Goal: Task Accomplishment & Management: Complete application form

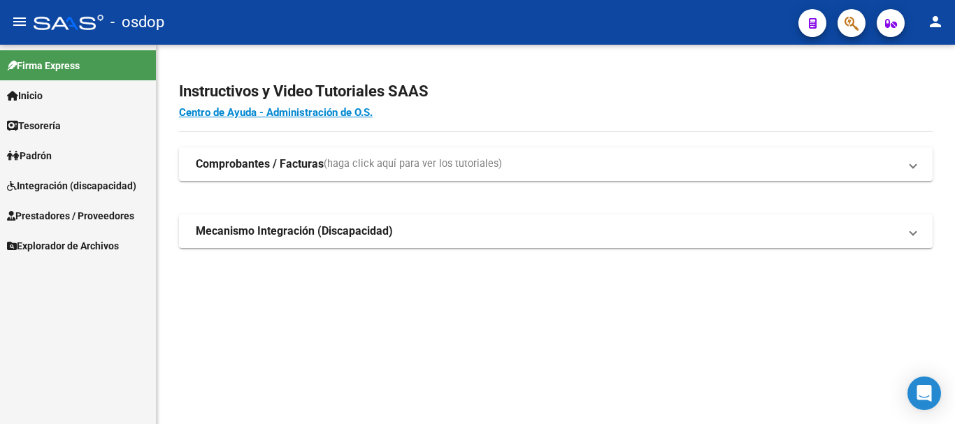
click at [57, 216] on span "Prestadores / Proveedores" at bounding box center [70, 215] width 127 height 15
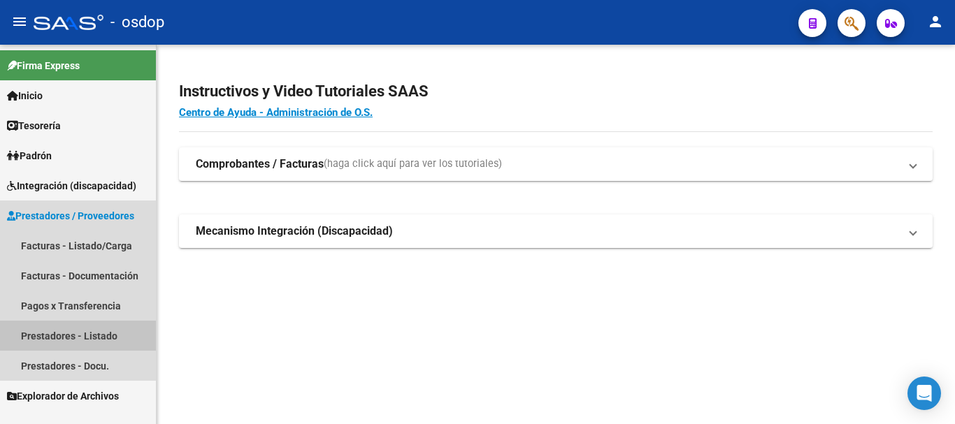
click at [78, 338] on link "Prestadores - Listado" at bounding box center [78, 336] width 156 height 30
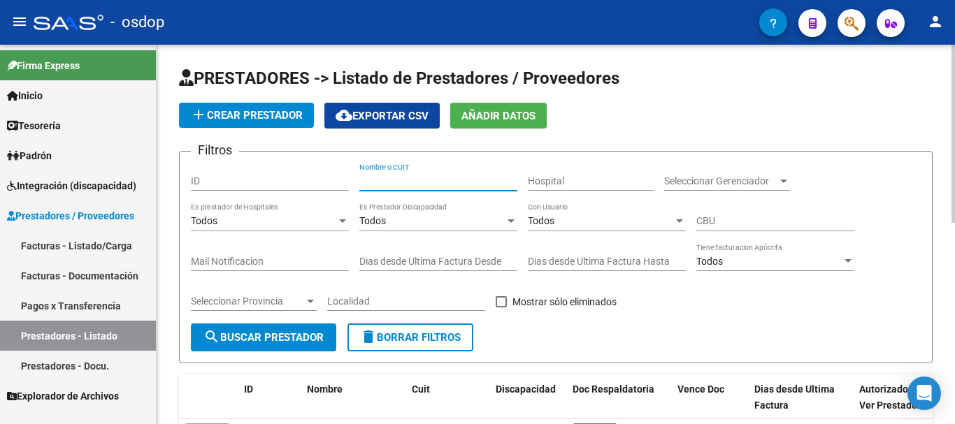
click at [371, 185] on input "Nombre o CUIT" at bounding box center [438, 181] width 158 height 12
type input "30716946688"
click at [229, 329] on button "search Buscar Prestador" at bounding box center [263, 338] width 145 height 28
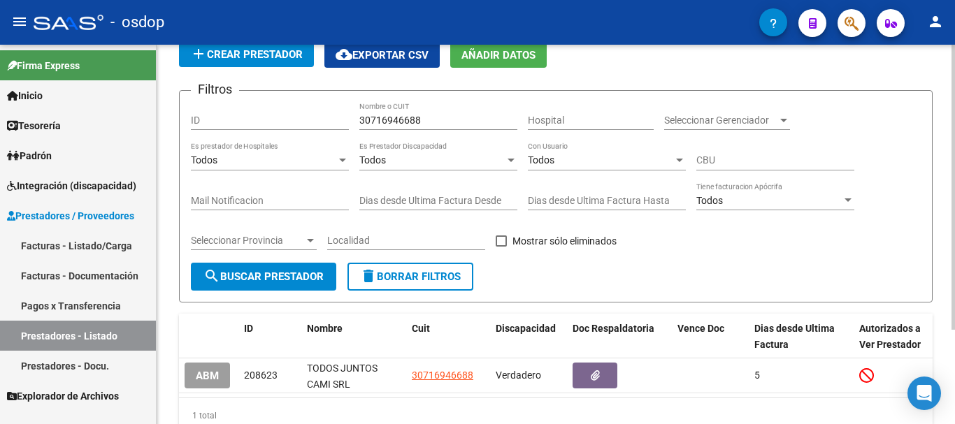
scroll to position [126, 0]
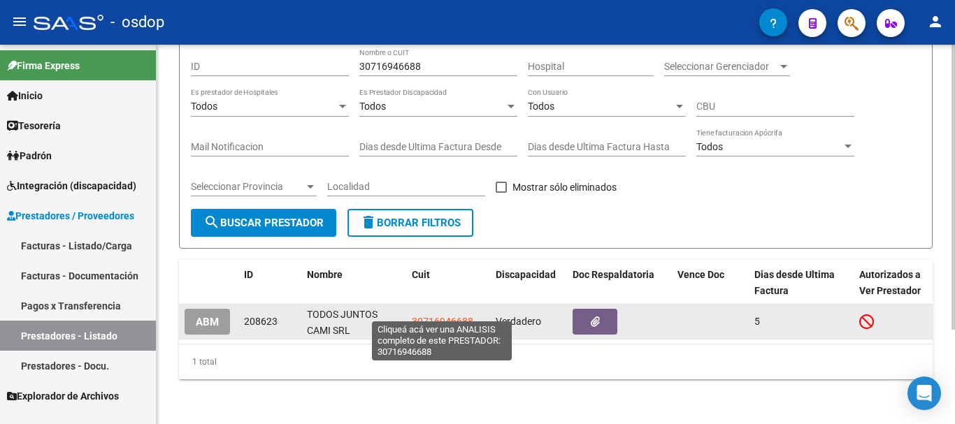
click at [435, 316] on span "30716946688" at bounding box center [443, 321] width 62 height 11
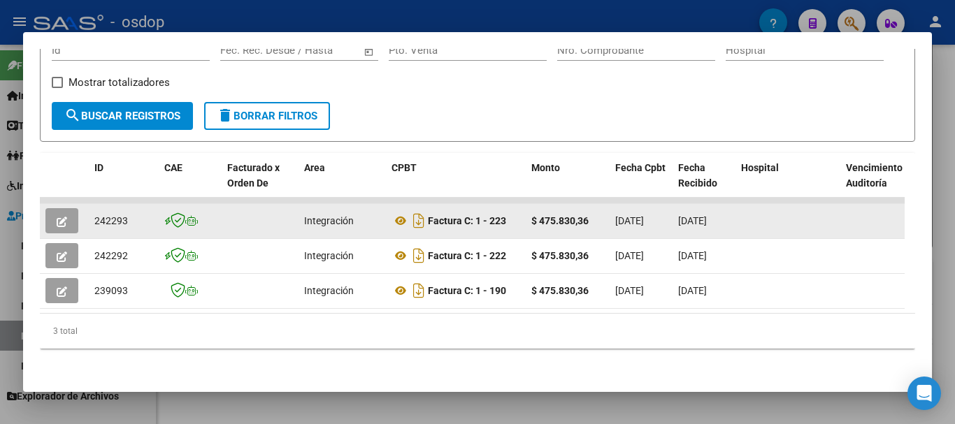
scroll to position [245, 0]
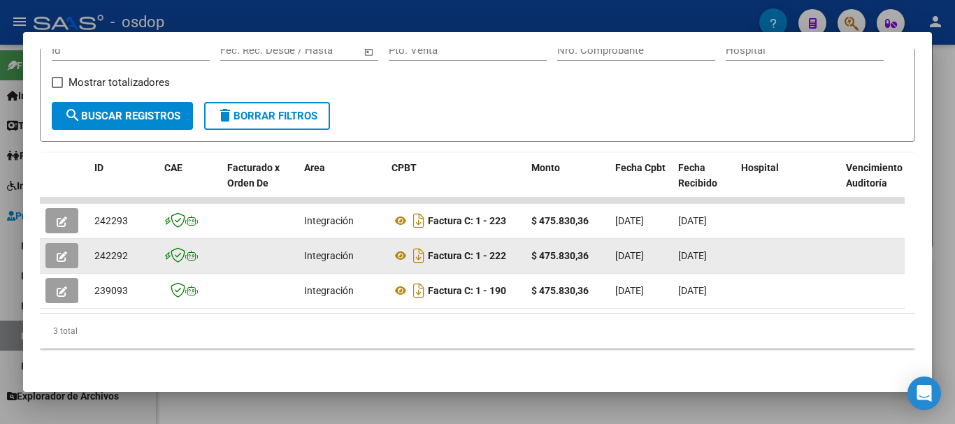
click at [58, 252] on icon "button" at bounding box center [62, 257] width 10 height 10
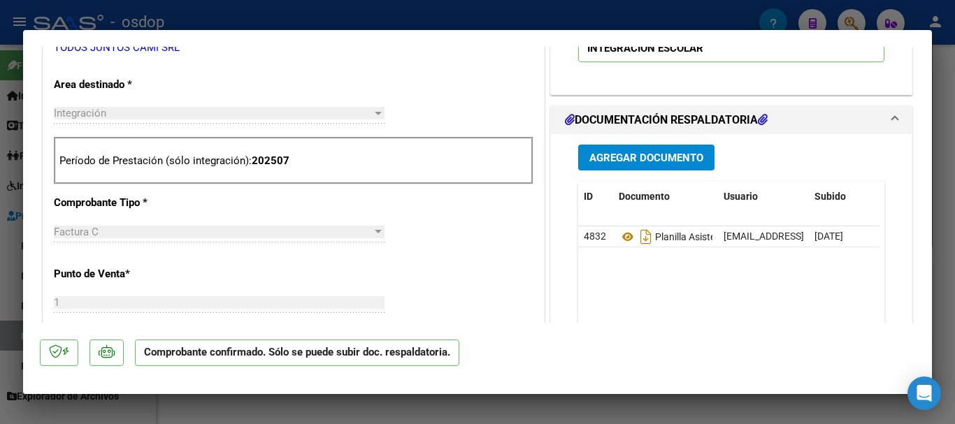
scroll to position [489, 0]
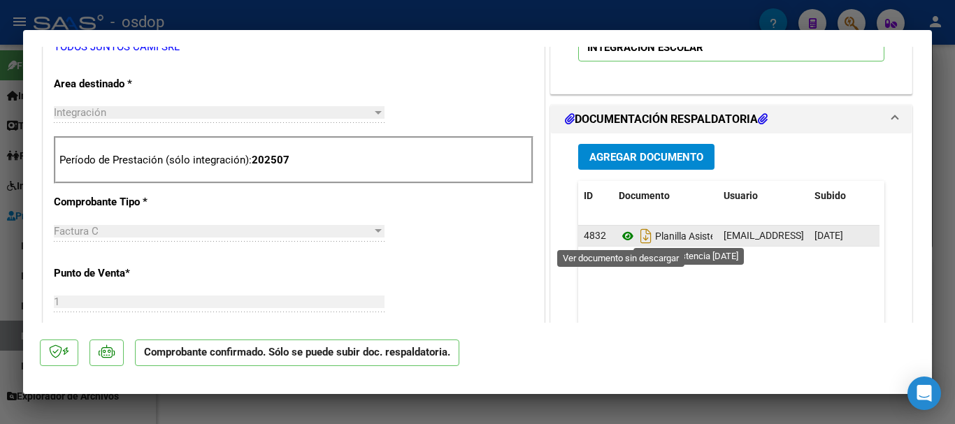
click at [619, 238] on icon at bounding box center [628, 236] width 18 height 17
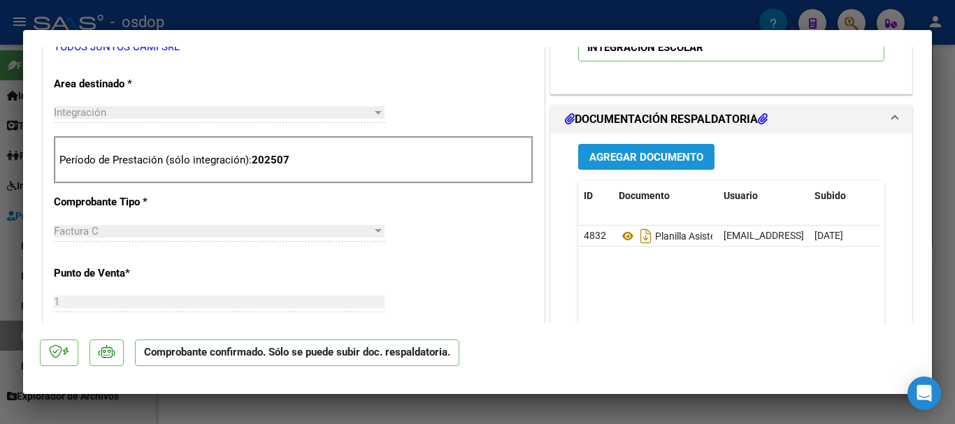
click at [615, 158] on span "Agregar Documento" at bounding box center [646, 157] width 114 height 13
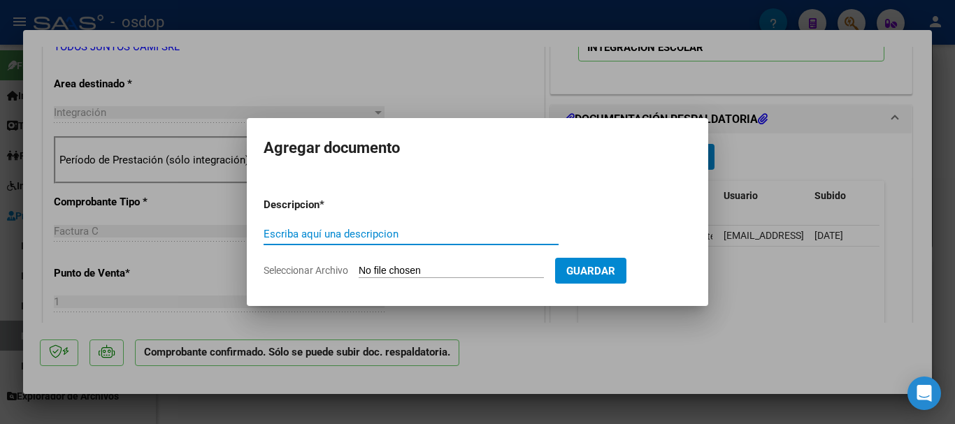
click at [325, 234] on input "Escriba aquí una descripcion" at bounding box center [411, 234] width 295 height 13
type input "planilla asistencia [DATE]"
click at [452, 269] on input "Seleccionar Archivo" at bounding box center [451, 271] width 185 height 13
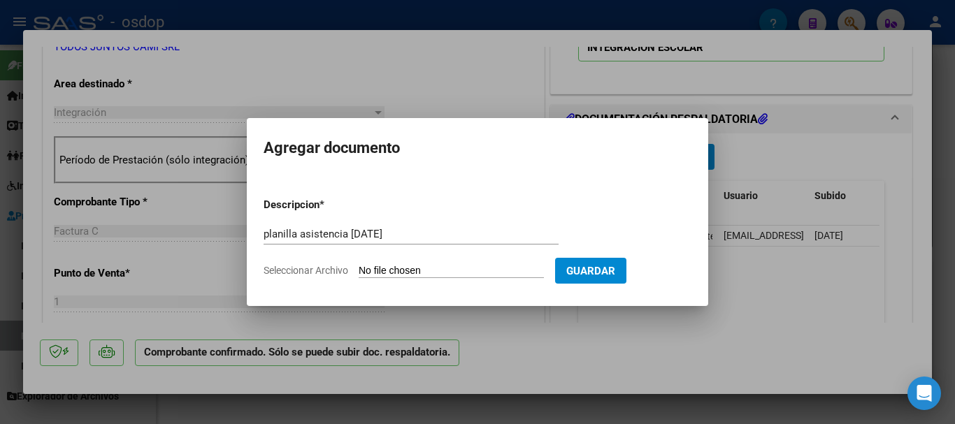
type input "C:\fakepath\planilla julio .pdf"
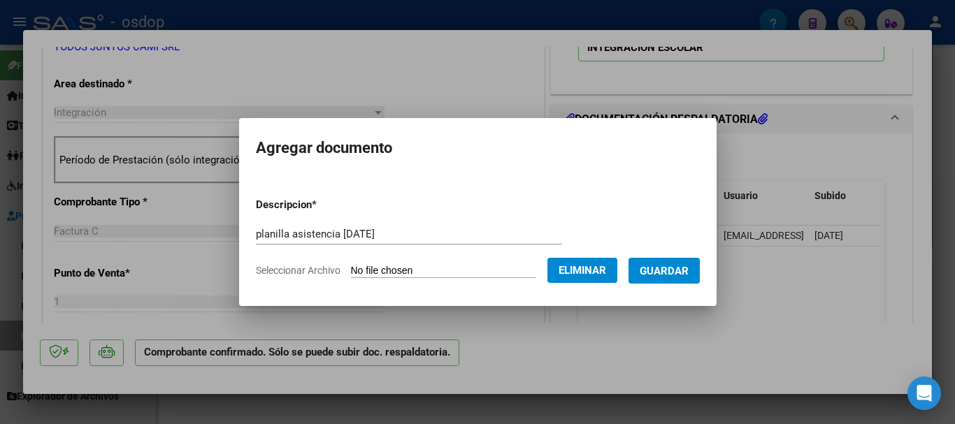
click at [665, 275] on span "Guardar" at bounding box center [664, 271] width 49 height 13
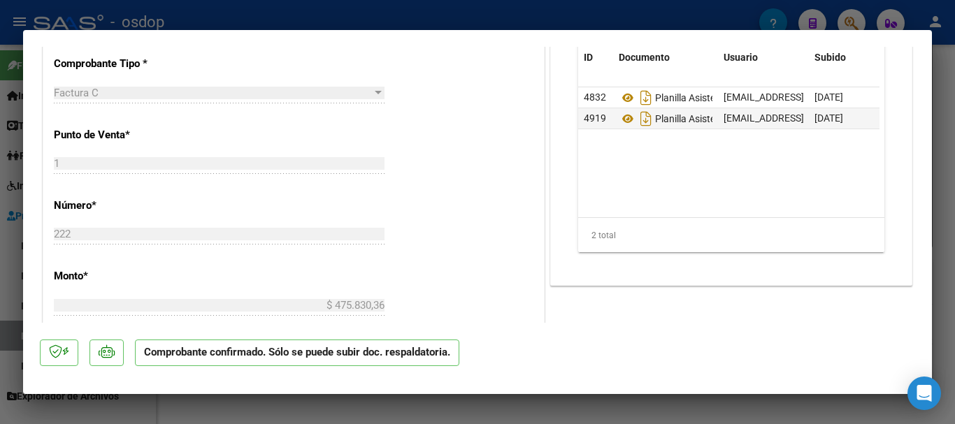
scroll to position [640, 0]
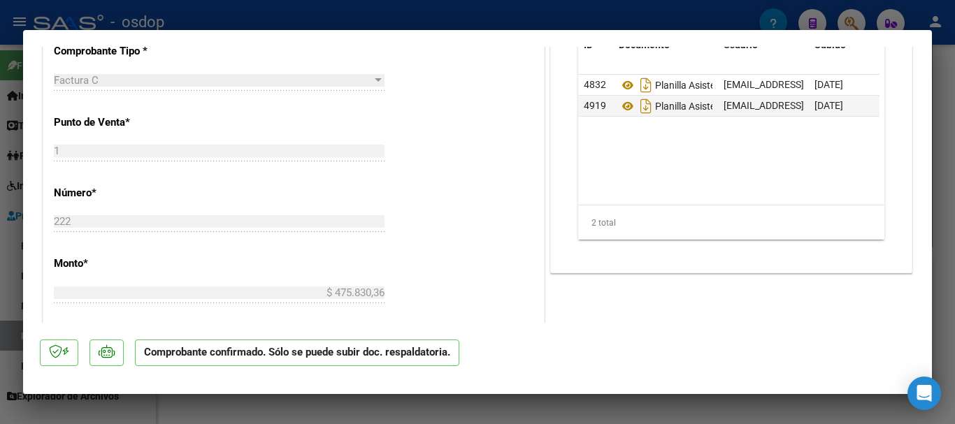
type input "$ 0,00"
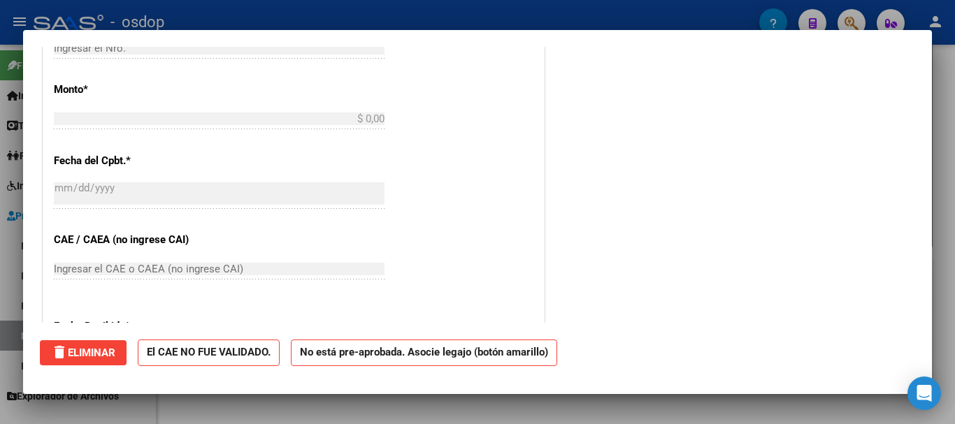
scroll to position [0, 0]
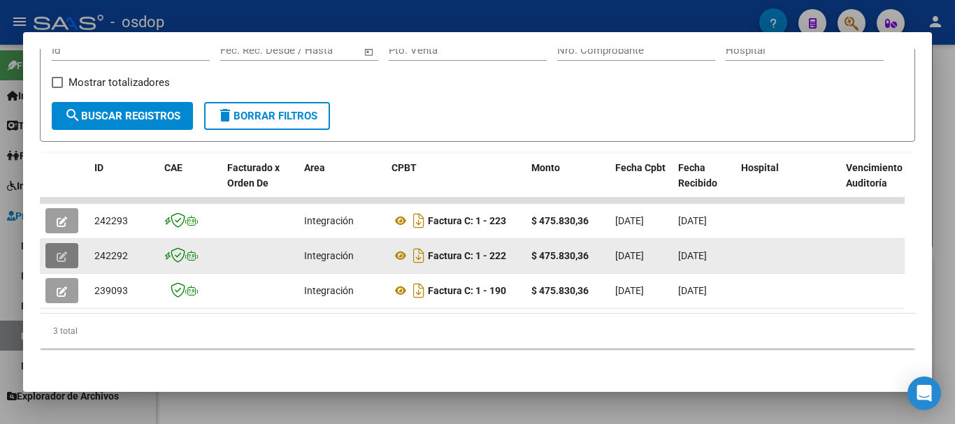
click at [62, 252] on icon "button" at bounding box center [62, 257] width 10 height 10
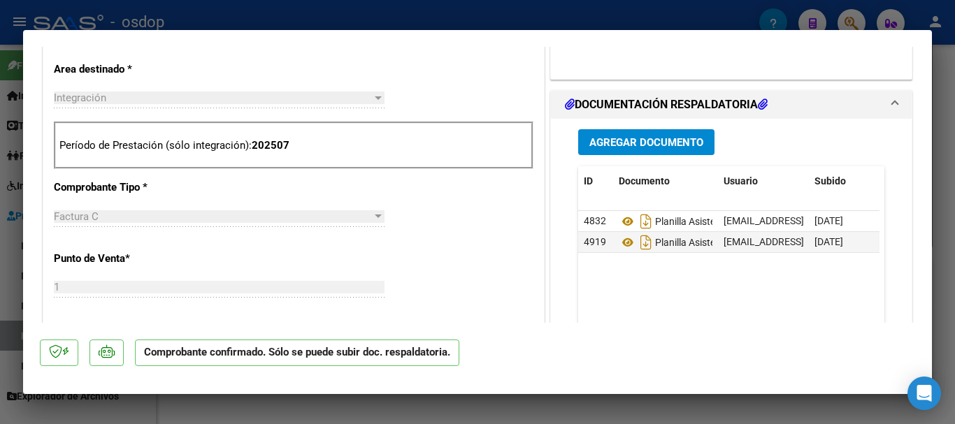
scroll to position [489, 0]
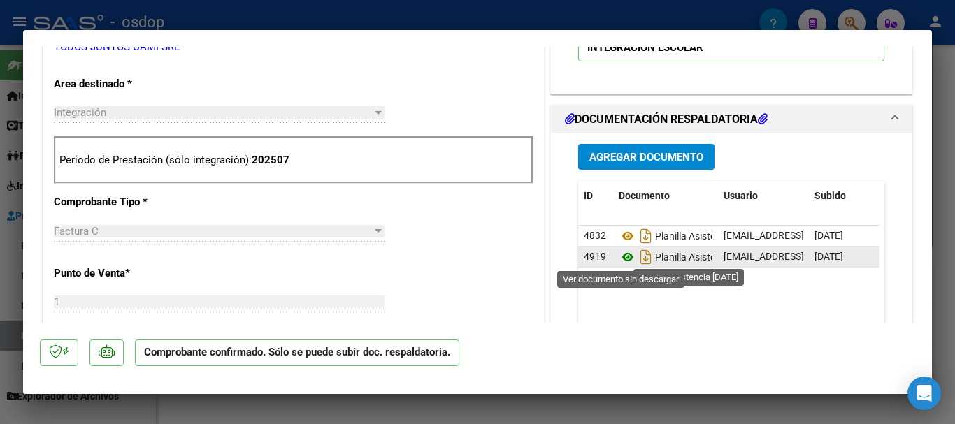
click at [620, 255] on icon at bounding box center [628, 257] width 18 height 17
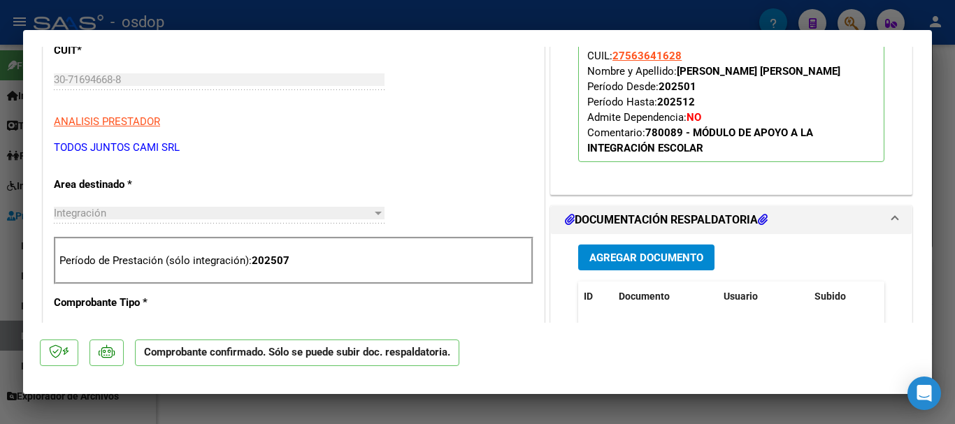
scroll to position [210, 0]
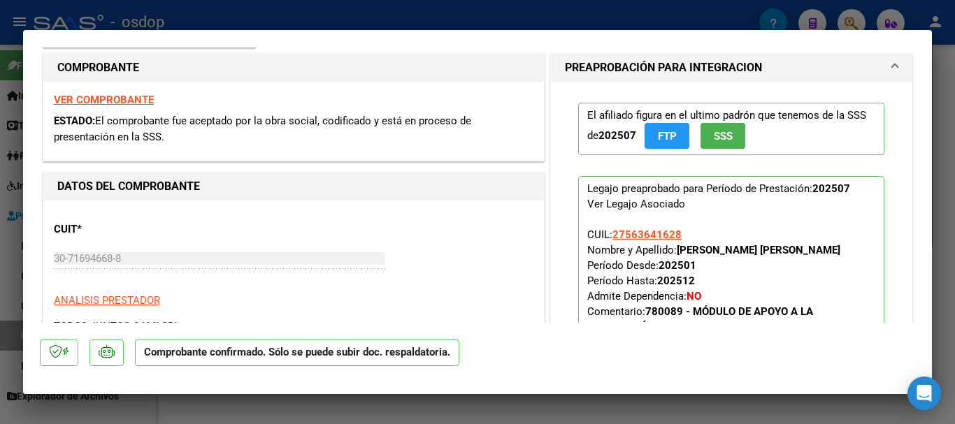
type input "$ 0,00"
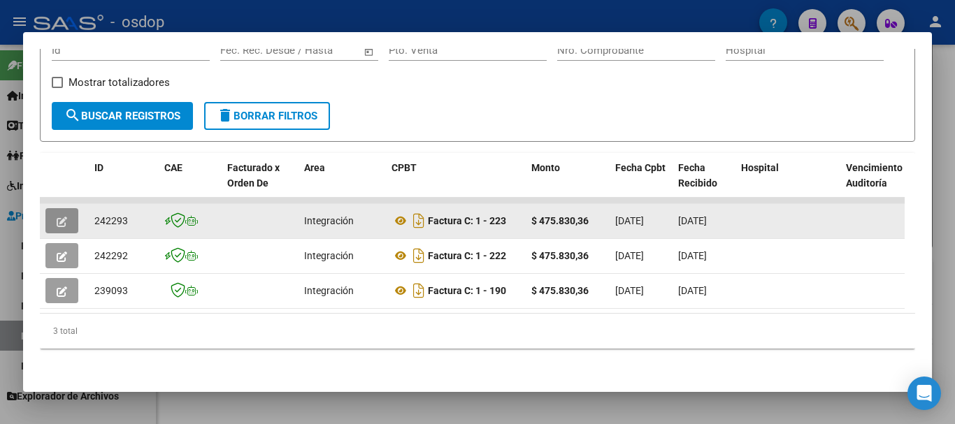
click at [57, 215] on span "button" at bounding box center [62, 221] width 10 height 13
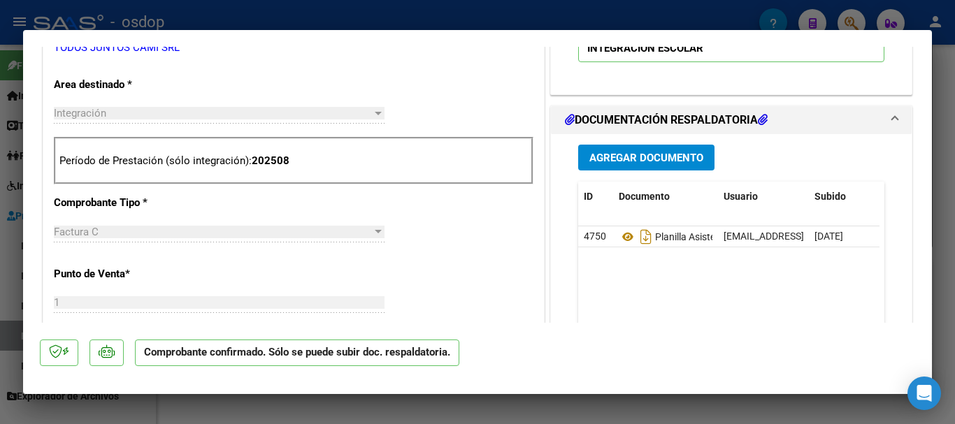
scroll to position [489, 0]
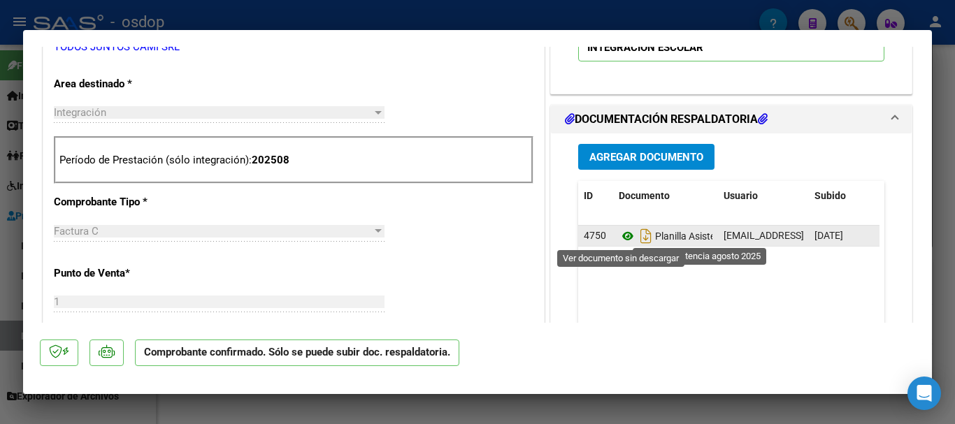
click at [619, 230] on icon at bounding box center [628, 236] width 18 height 17
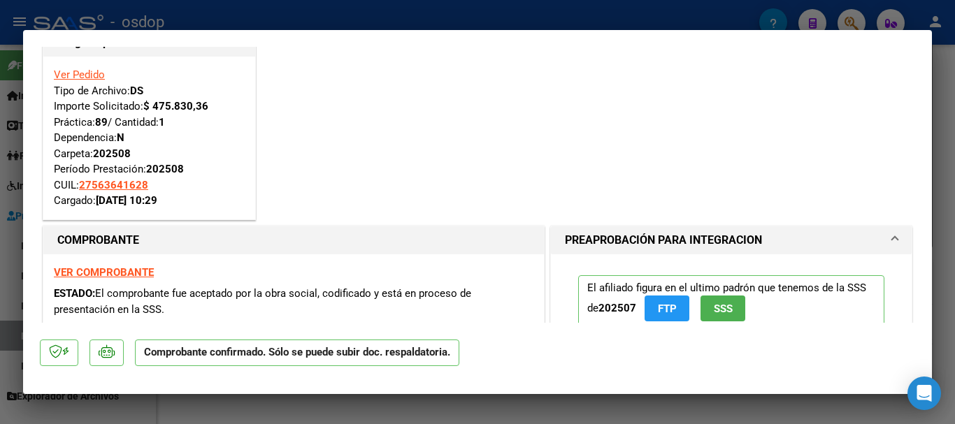
scroll to position [0, 0]
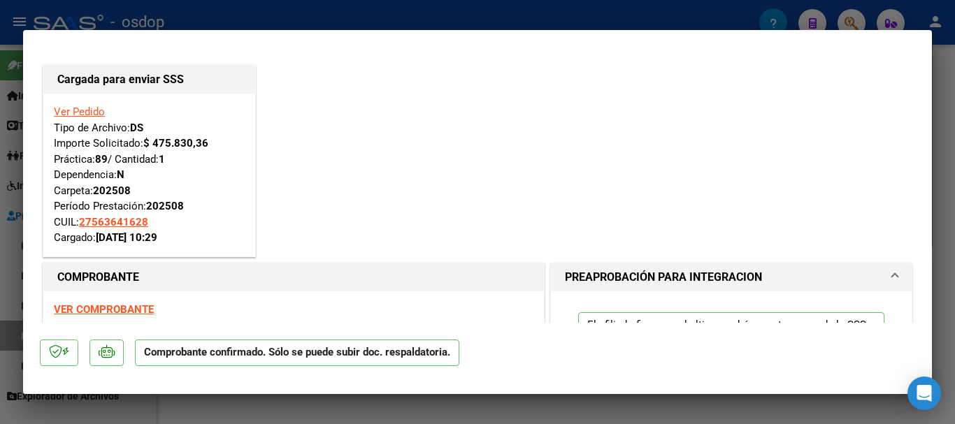
type input "$ 0,00"
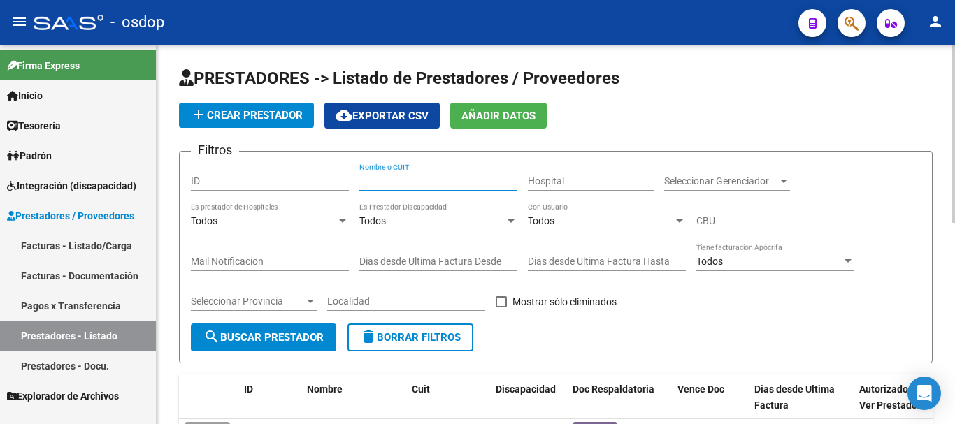
click at [427, 179] on input "Nombre o CUIT" at bounding box center [438, 181] width 158 height 12
type input "27330647065"
click at [227, 333] on span "search Buscar Prestador" at bounding box center [263, 337] width 120 height 13
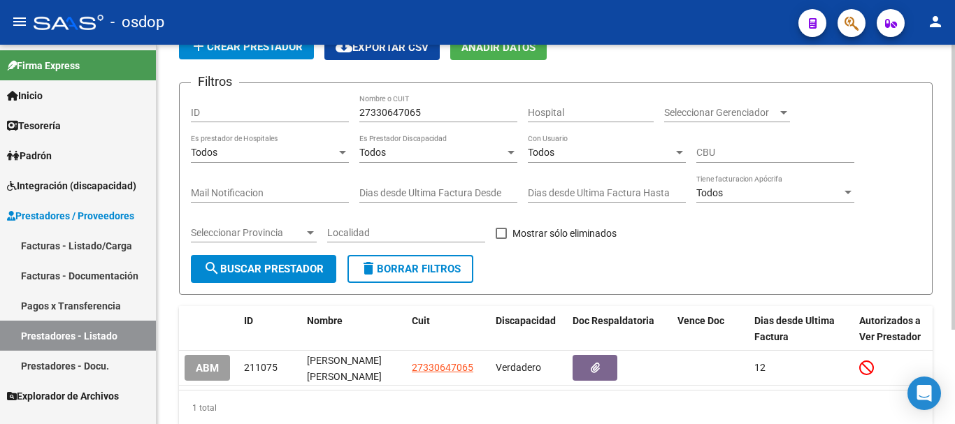
scroll to position [126, 0]
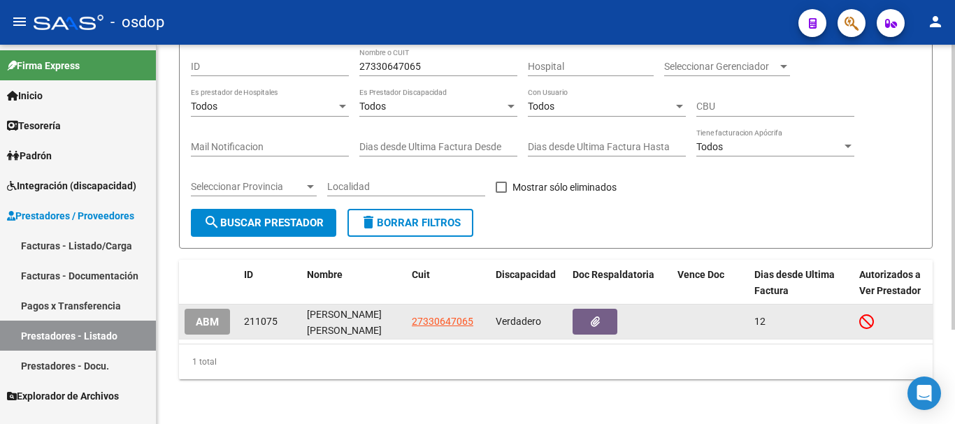
click at [522, 316] on span "Verdadero" at bounding box center [518, 321] width 45 height 11
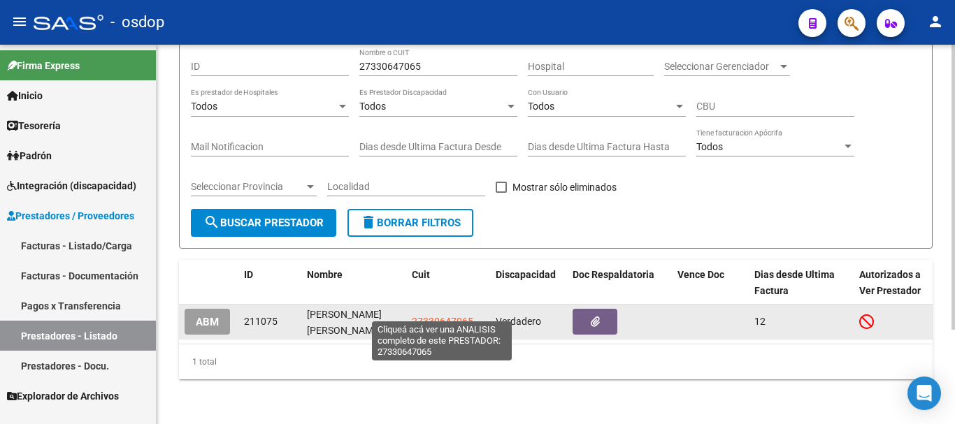
click at [448, 316] on span "27330647065" at bounding box center [443, 321] width 62 height 11
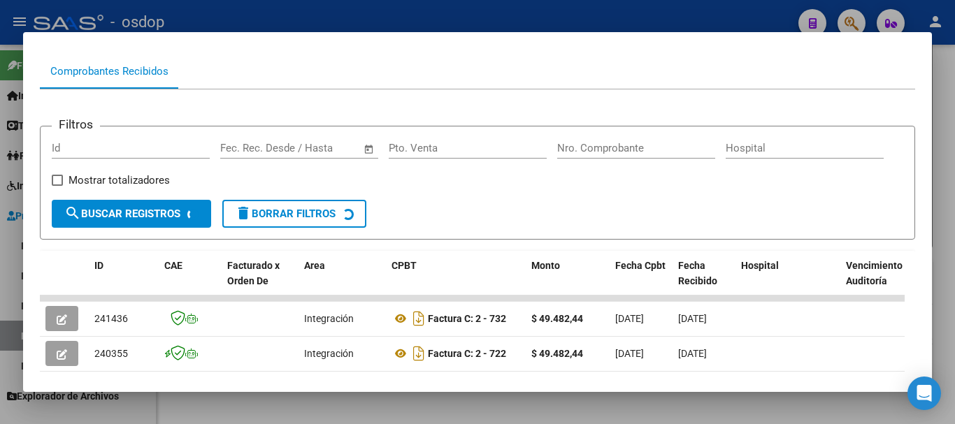
scroll to position [210, 0]
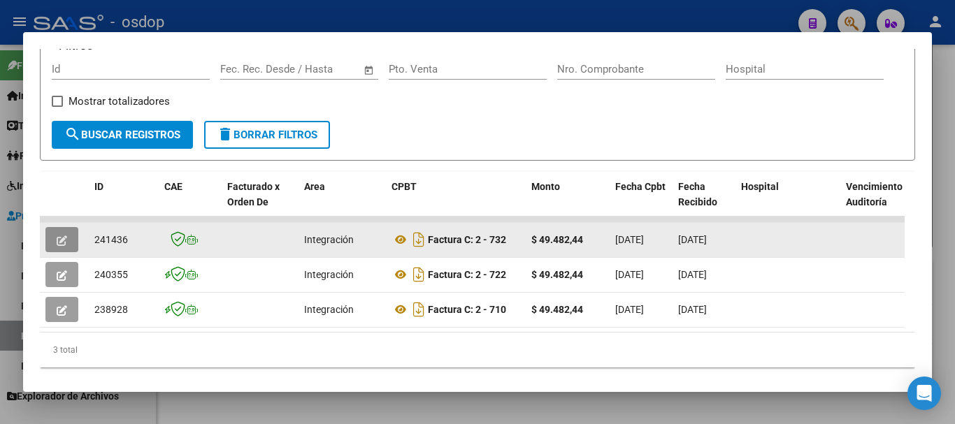
click at [63, 243] on icon "button" at bounding box center [62, 241] width 10 height 10
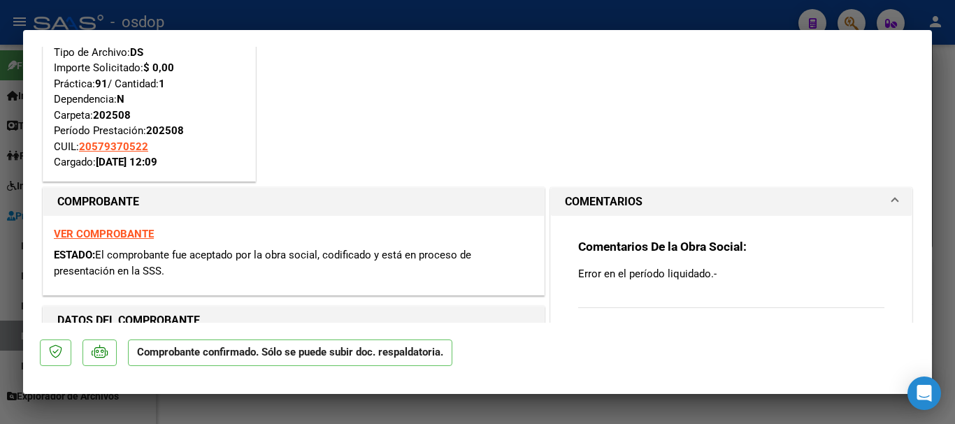
scroll to position [70, 0]
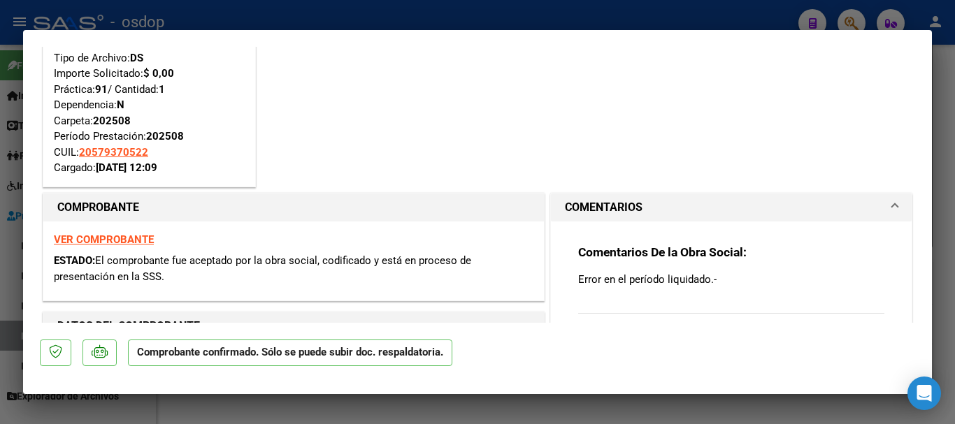
click at [92, 238] on strong "VER COMPROBANTE" at bounding box center [104, 240] width 100 height 13
type input "$ 0,00"
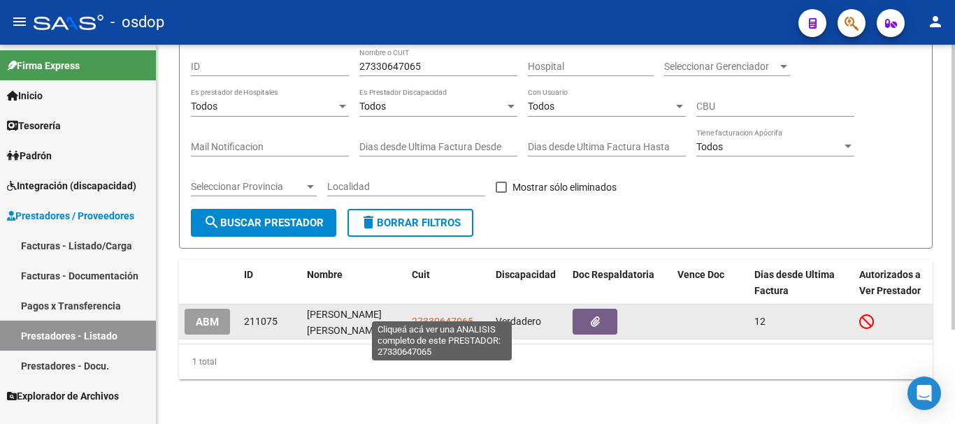
click at [442, 316] on span "27330647065" at bounding box center [443, 321] width 62 height 11
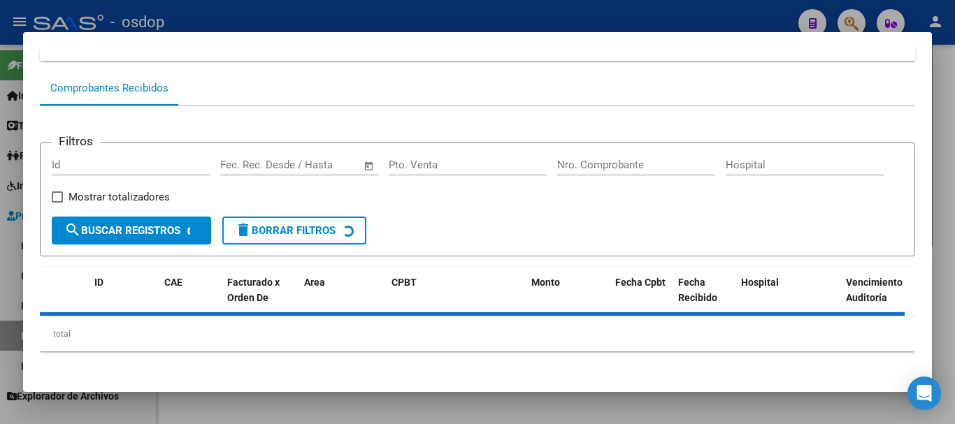
scroll to position [122, 0]
